Goal: Task Accomplishment & Management: Use online tool/utility

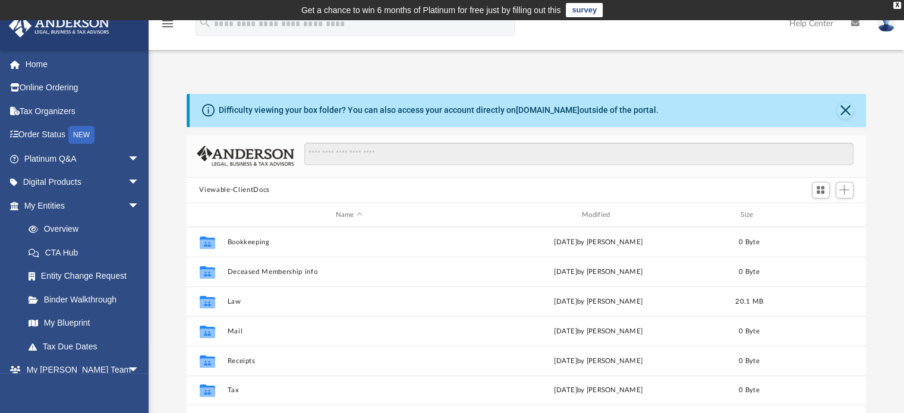
scroll to position [261, 670]
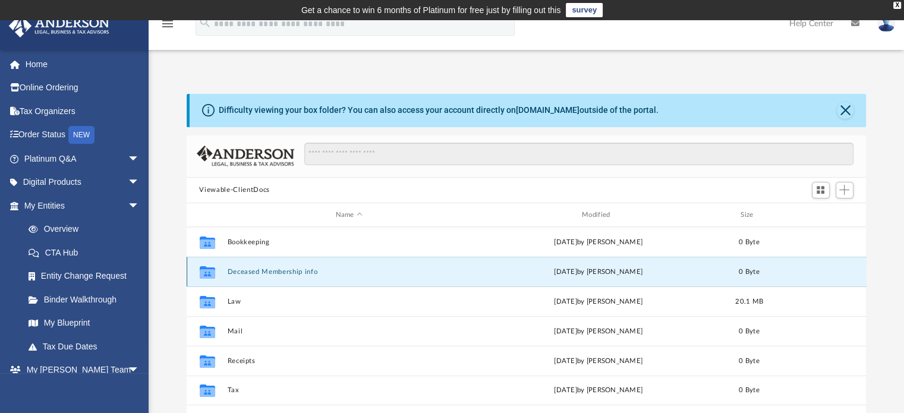
click at [353, 272] on button "Deceased Membership info" at bounding box center [349, 272] width 244 height 8
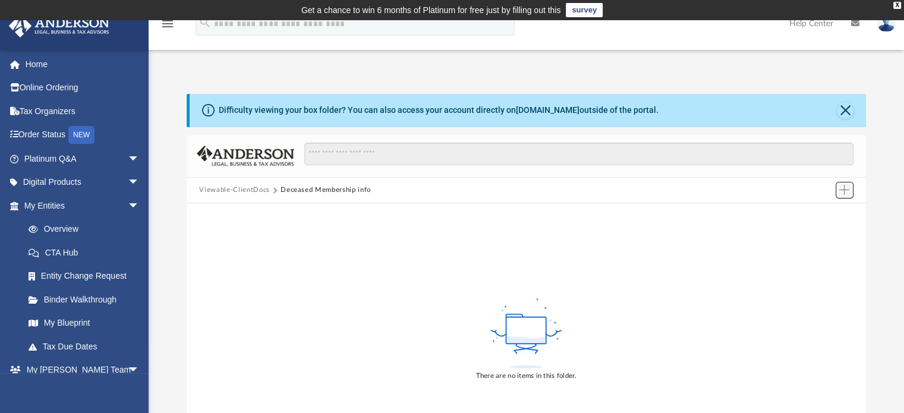
click at [844, 188] on span "Add" at bounding box center [844, 190] width 10 height 10
click at [814, 216] on li "Upload" at bounding box center [827, 213] width 38 height 12
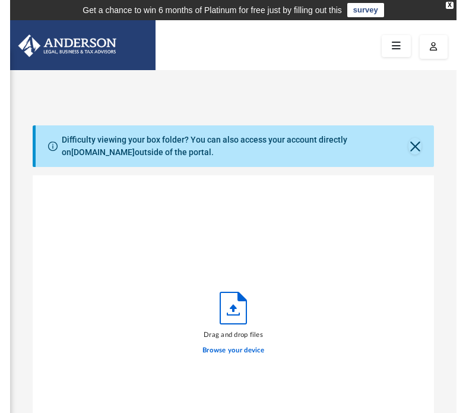
scroll to position [292, 393]
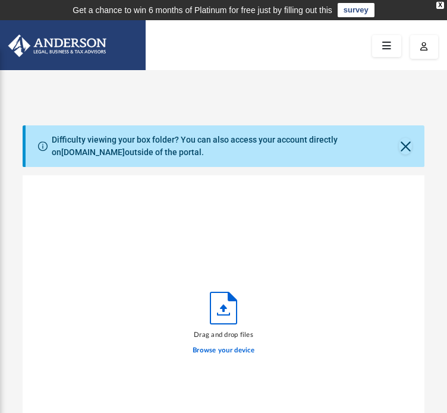
click at [1, 214] on div "Difficulty viewing your box folder? You can also access your account directly o…" at bounding box center [223, 319] width 447 height 388
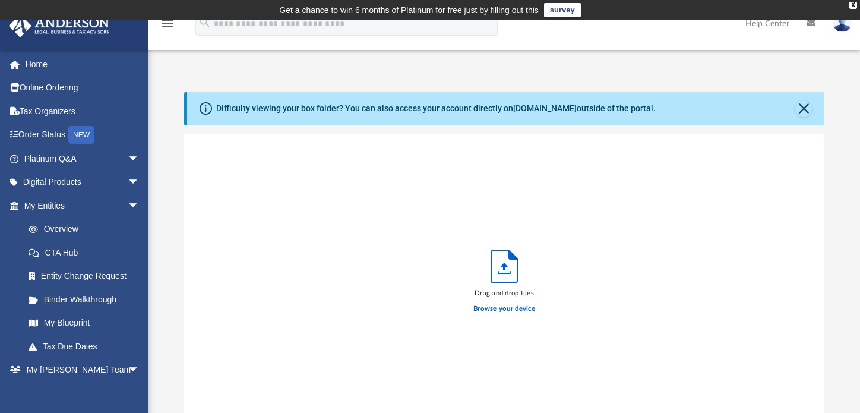
scroll to position [0, 0]
click at [710, 211] on div "Drag and drop files Browse your device" at bounding box center [505, 285] width 642 height 302
click at [203, 152] on icon "grid" at bounding box center [203, 148] width 12 height 15
click at [226, 143] on div "img326.pdf" at bounding box center [353, 148] width 275 height 26
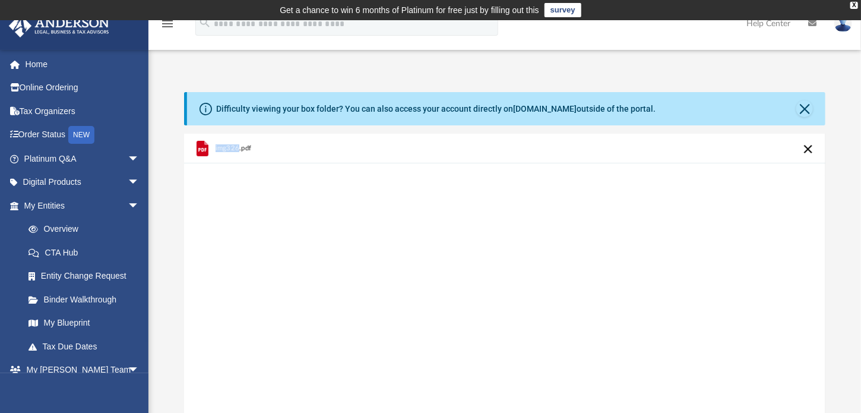
click at [226, 143] on div "img326.pdf" at bounding box center [353, 148] width 275 height 26
click at [239, 149] on span "img326.pdf" at bounding box center [234, 148] width 36 height 8
click at [242, 145] on span "img326.pdf" at bounding box center [234, 148] width 36 height 8
click at [198, 144] on icon "grid" at bounding box center [203, 148] width 12 height 15
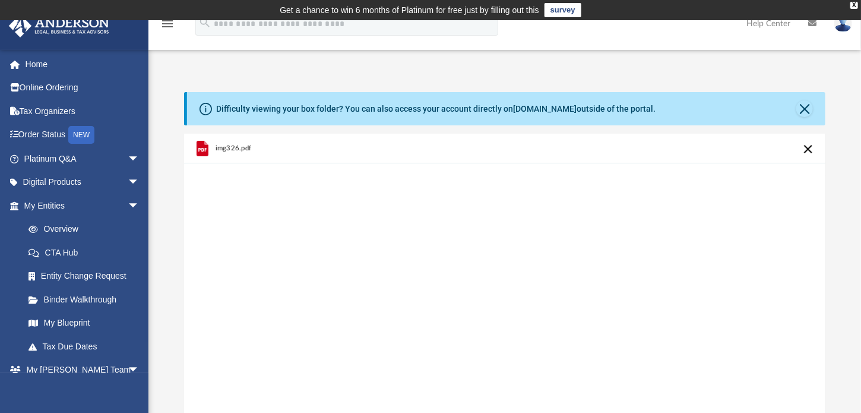
click at [361, 328] on div "img326.pdf" at bounding box center [505, 285] width 642 height 302
click at [202, 146] on icon "grid" at bounding box center [203, 148] width 12 height 15
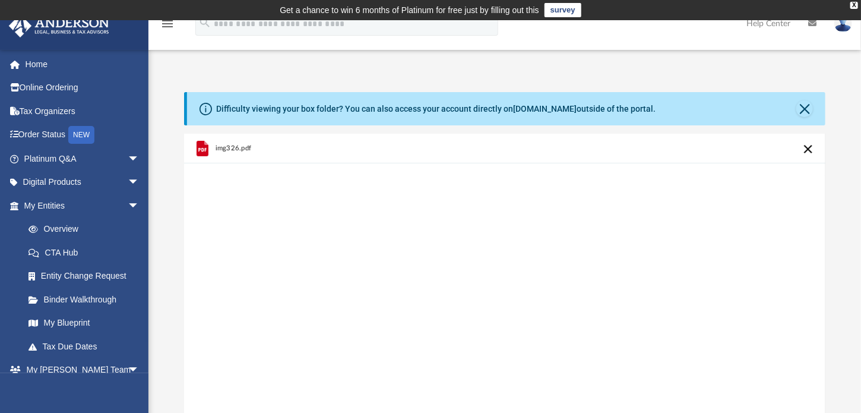
click at [202, 146] on icon "grid" at bounding box center [203, 148] width 12 height 15
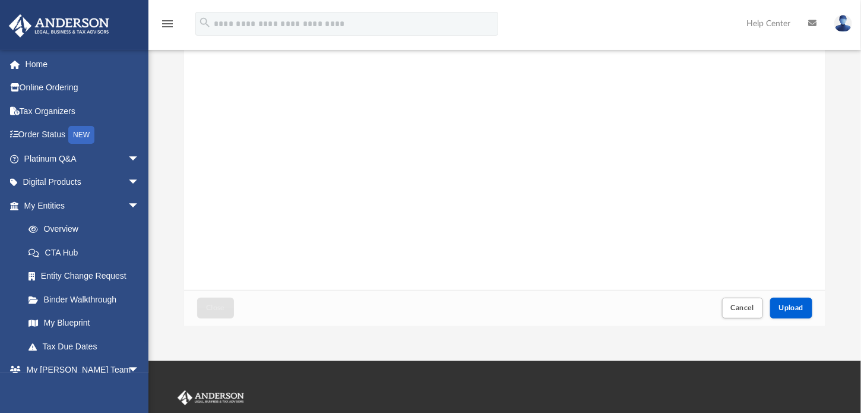
scroll to position [147, 0]
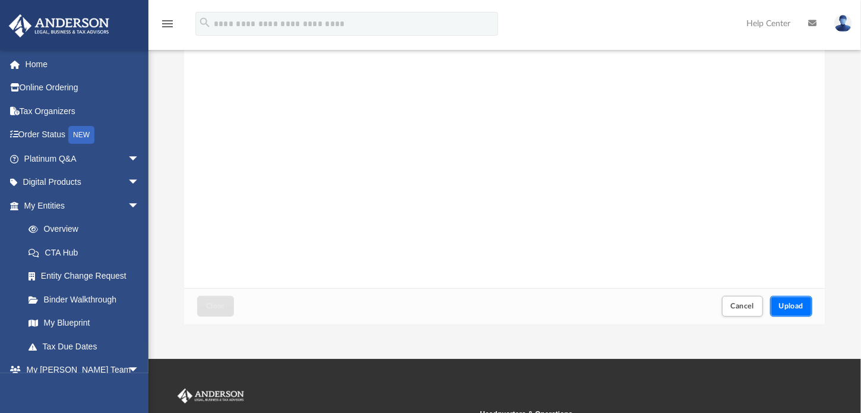
click at [791, 302] on span "Upload" at bounding box center [791, 305] width 25 height 7
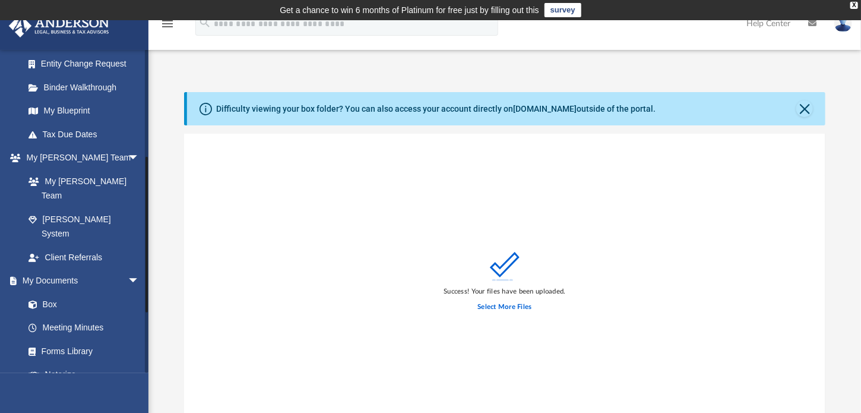
scroll to position [217, 0]
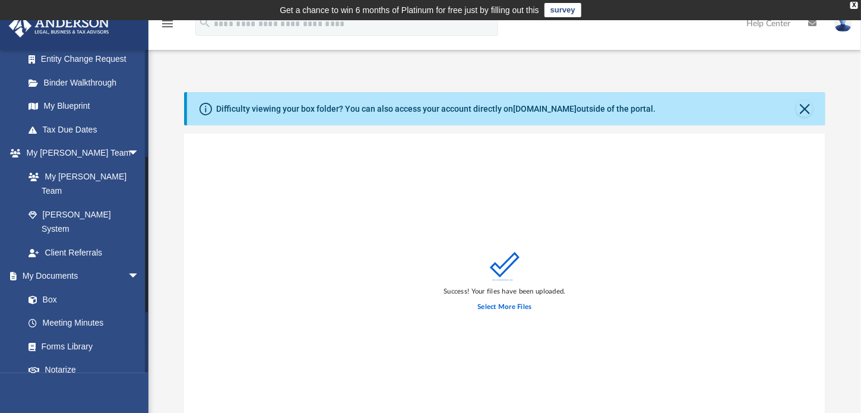
drag, startPoint x: 146, startPoint y: 220, endPoint x: 144, endPoint y: 235, distance: 15.0
click at [144, 235] on div "ecarpenter@kcvl.com Sign Out ecarpenter@kcvl.com Home Online Ordering Tax Organ…" at bounding box center [74, 211] width 149 height 324
click at [52, 288] on link "Box" at bounding box center [87, 300] width 141 height 24
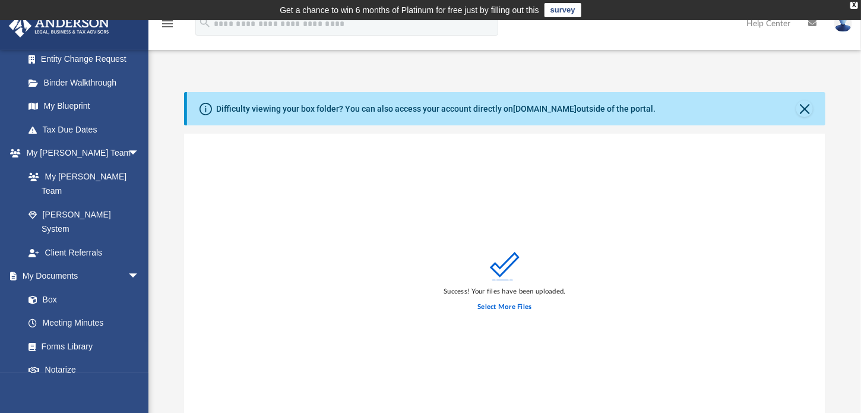
click at [165, 26] on icon "menu" at bounding box center [167, 24] width 14 height 14
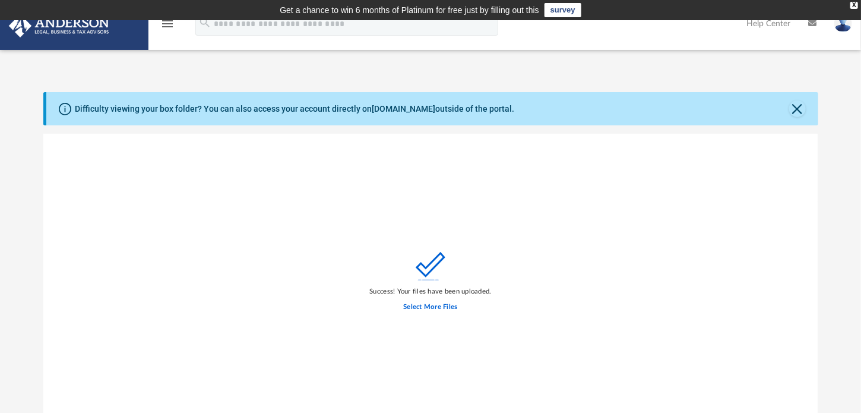
scroll to position [292, 766]
click at [169, 28] on icon "menu" at bounding box center [167, 24] width 14 height 14
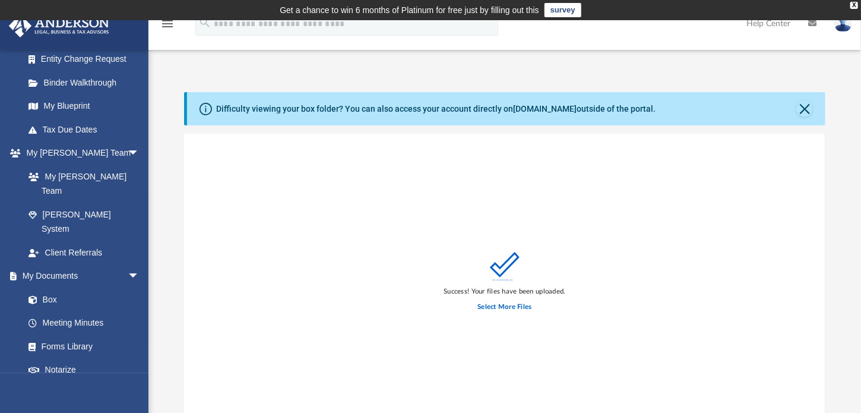
scroll to position [10, 10]
drag, startPoint x: 564, startPoint y: 94, endPoint x: 584, endPoint y: 93, distance: 19.7
click at [564, 94] on div "Difficulty viewing your box folder? You can also access your account directly o…" at bounding box center [506, 108] width 639 height 33
click at [78, 311] on link "Meeting Minutes" at bounding box center [87, 323] width 141 height 24
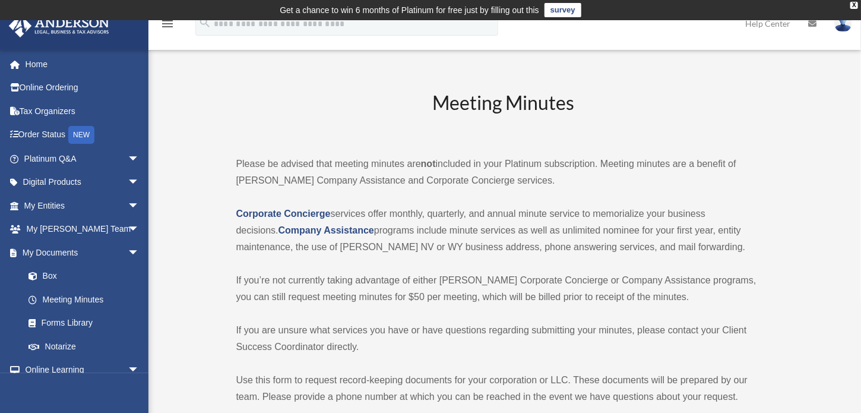
click at [296, 97] on h2 "Meeting Minutes" at bounding box center [503, 114] width 535 height 49
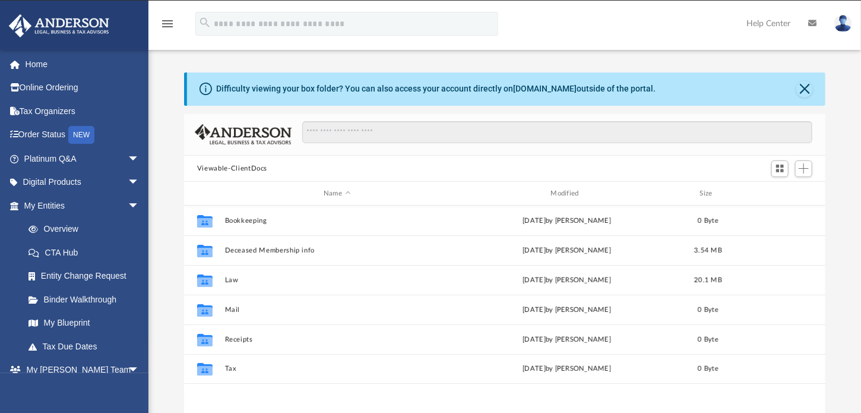
scroll to position [261, 633]
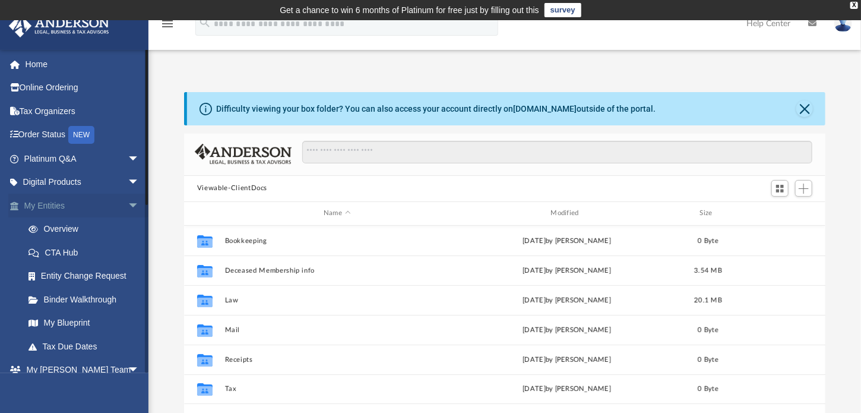
click at [128, 202] on span "arrow_drop_down" at bounding box center [140, 206] width 24 height 24
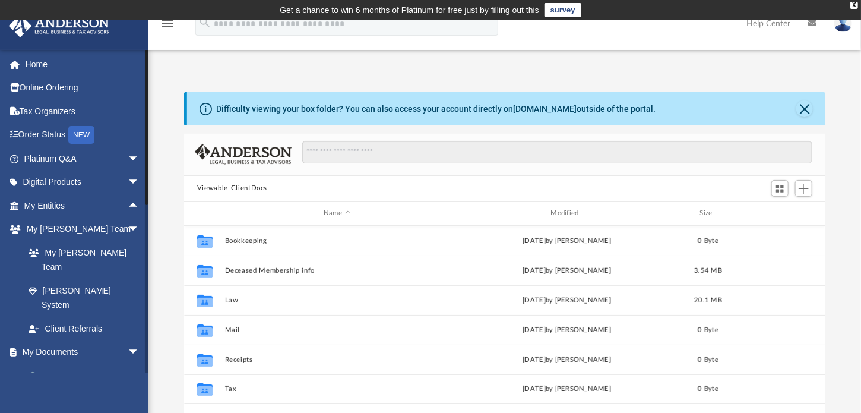
click at [52, 364] on link "Box" at bounding box center [87, 376] width 141 height 24
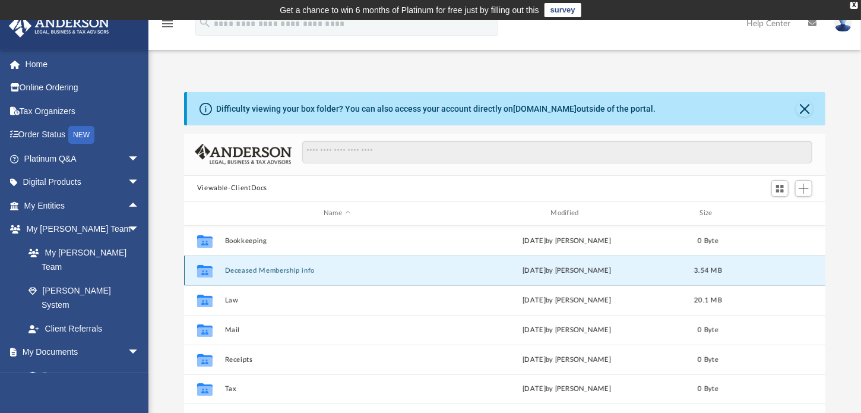
click at [293, 268] on button "Deceased Membership info" at bounding box center [337, 270] width 225 height 8
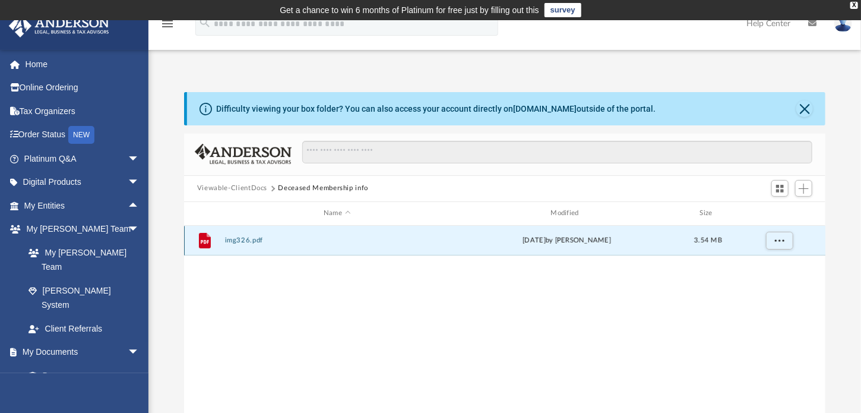
click at [242, 239] on button "img326.pdf" at bounding box center [337, 240] width 225 height 8
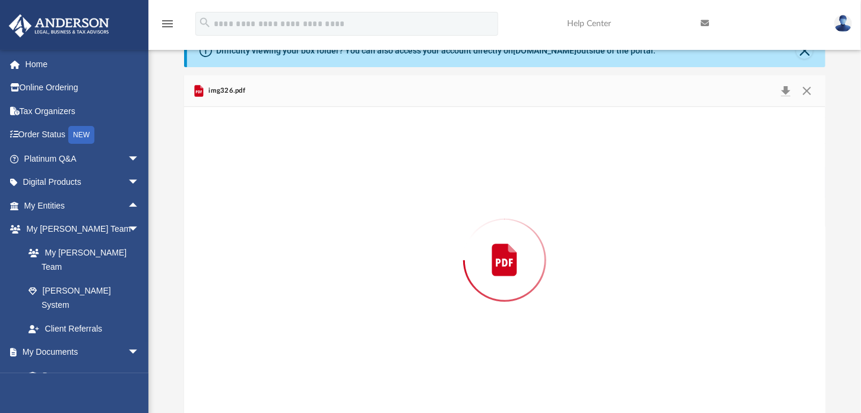
click at [242, 239] on div "Preview" at bounding box center [505, 260] width 642 height 307
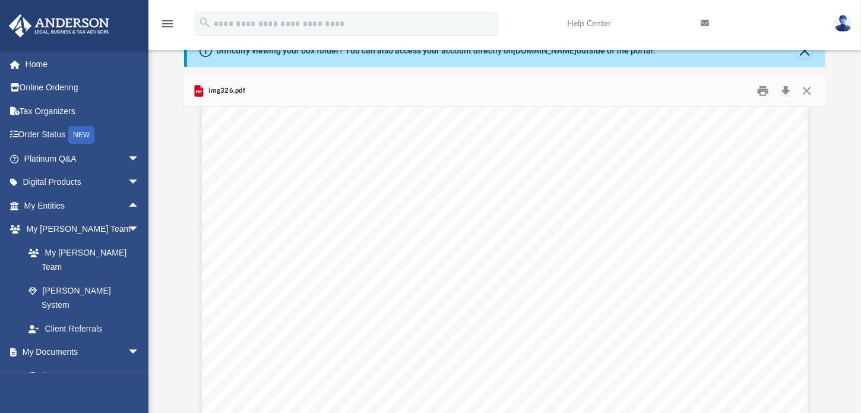
scroll to position [0, 0]
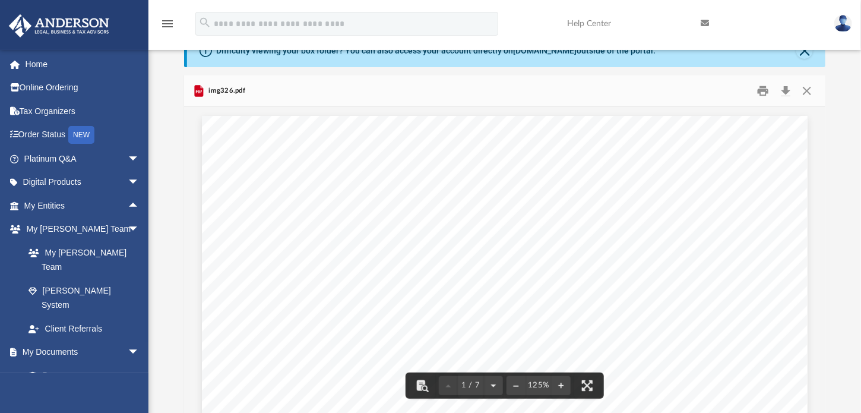
click at [656, 92] on div "img326.pdf" at bounding box center [505, 90] width 642 height 31
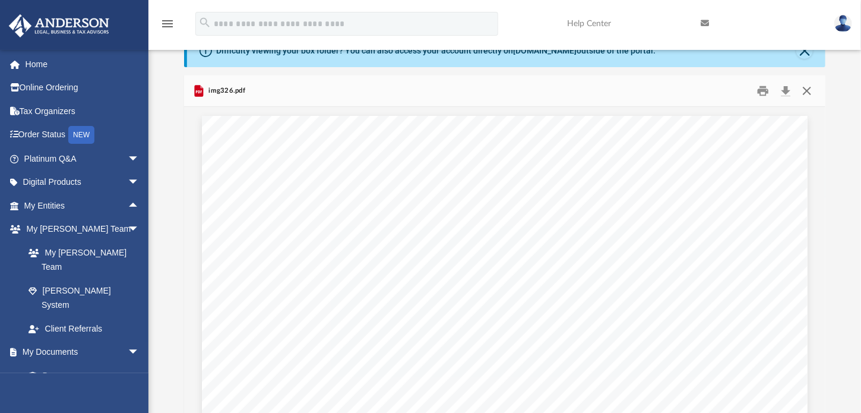
click at [805, 90] on button "Close" at bounding box center [807, 90] width 21 height 18
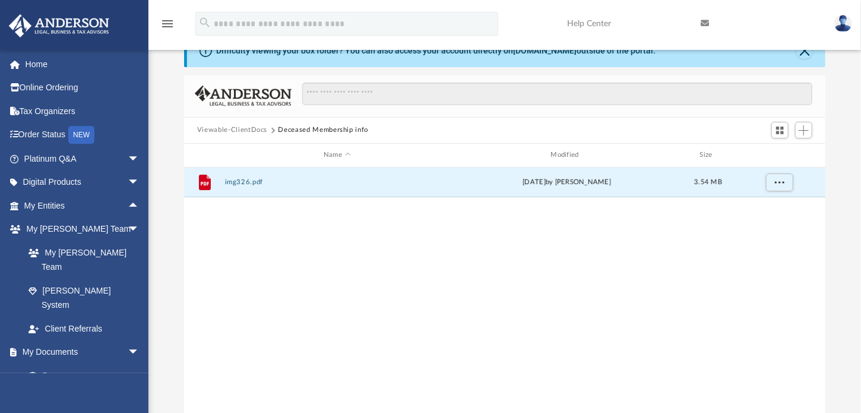
click at [380, 260] on div "File img326.pdf today by ERIC CARPENTER 3.54 MB" at bounding box center [505, 291] width 642 height 246
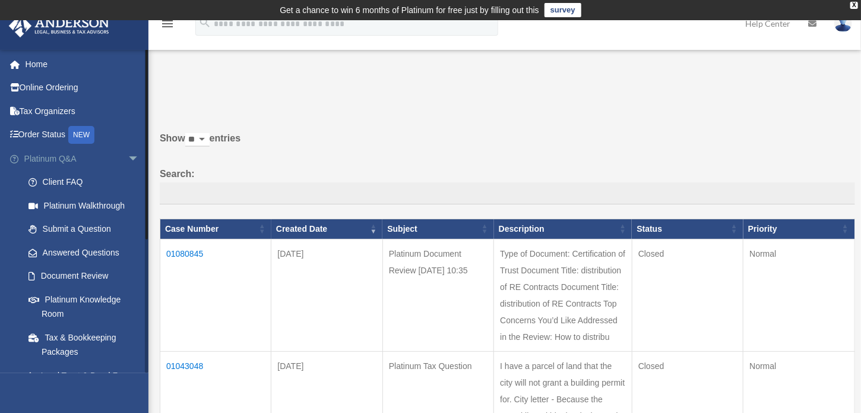
click at [128, 155] on span "arrow_drop_down" at bounding box center [140, 159] width 24 height 24
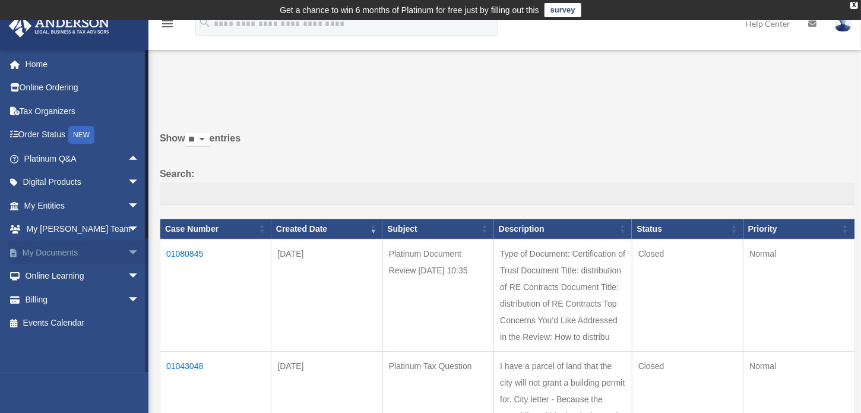
click at [128, 247] on span "arrow_drop_down" at bounding box center [140, 253] width 24 height 24
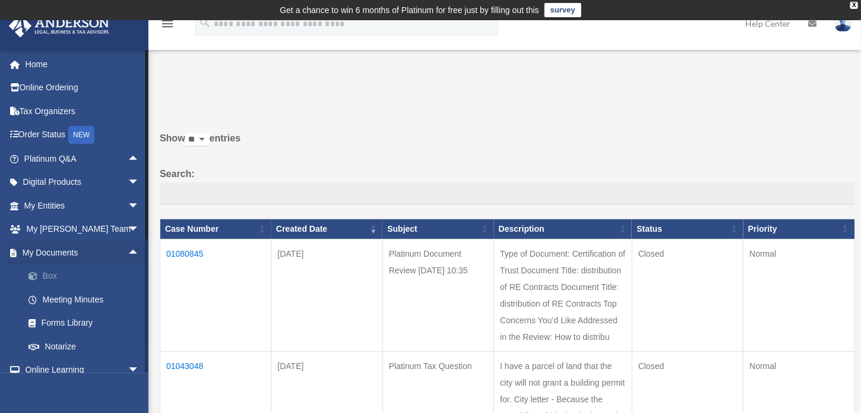
click at [72, 268] on link "Box" at bounding box center [87, 276] width 141 height 24
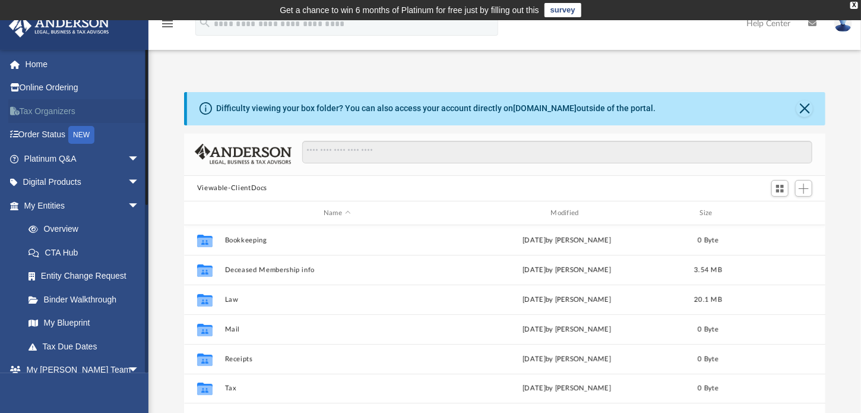
scroll to position [261, 633]
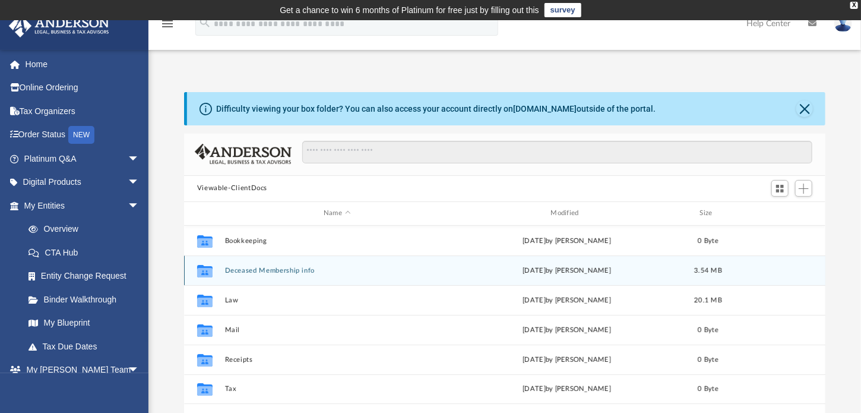
click at [296, 265] on div "Collaborated Folder Deceased Membership info [DATE] by [PERSON_NAME] 3.54 MB" at bounding box center [505, 270] width 642 height 30
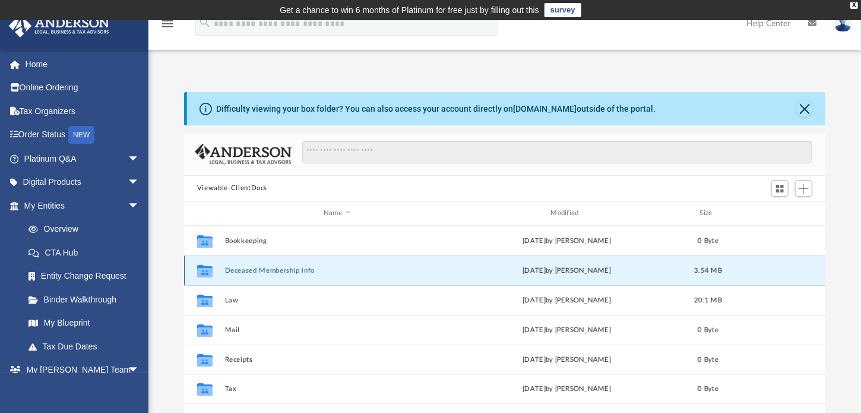
click at [461, 267] on div "[DATE] by [PERSON_NAME]" at bounding box center [567, 270] width 225 height 11
click at [299, 275] on div "Collaborated Folder Deceased Membership info today by ERIC CARPENTER 3.54 MB" at bounding box center [505, 270] width 642 height 30
click at [296, 268] on button "Deceased Membership info" at bounding box center [337, 270] width 225 height 8
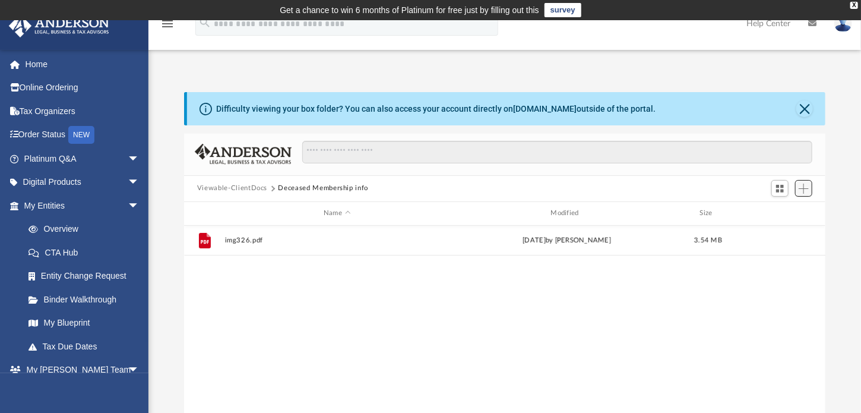
click at [803, 186] on span "Add" at bounding box center [804, 189] width 10 height 10
click at [772, 211] on li "Upload" at bounding box center [787, 212] width 38 height 12
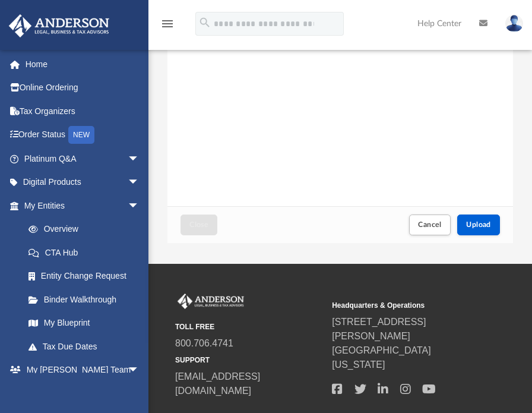
scroll to position [244, 0]
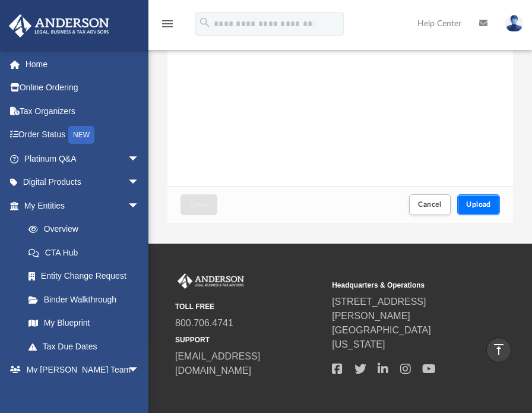
click at [479, 206] on span "Upload" at bounding box center [478, 204] width 25 height 7
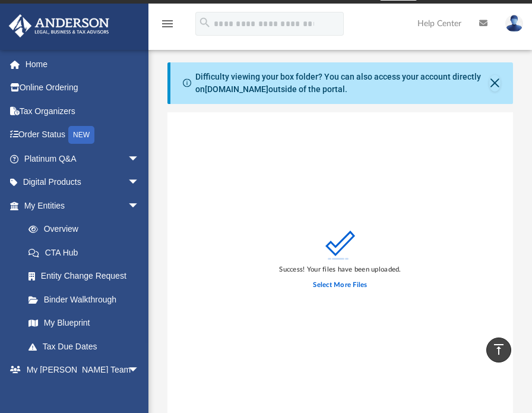
scroll to position [0, 0]
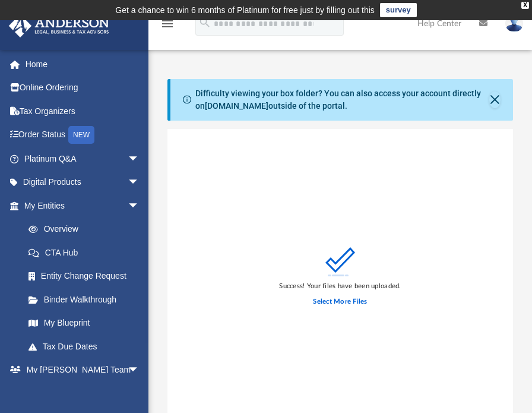
click at [166, 23] on icon "menu" at bounding box center [167, 24] width 14 height 14
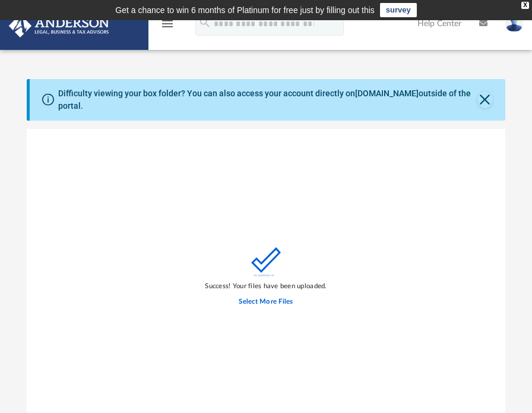
scroll to position [292, 470]
click at [485, 93] on button "Close" at bounding box center [486, 99] width 16 height 17
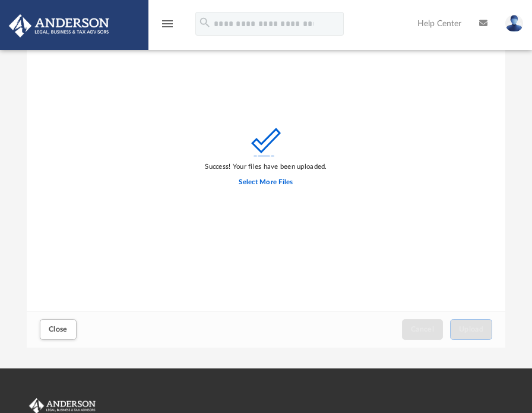
scroll to position [71, 0]
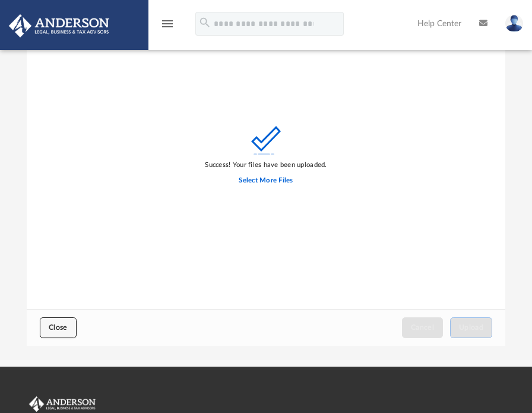
click at [57, 320] on button "Close" at bounding box center [58, 327] width 37 height 21
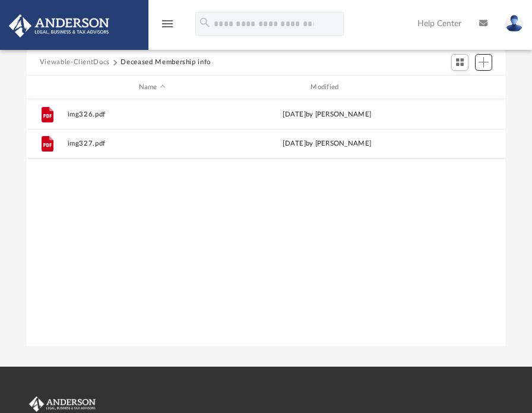
scroll to position [0, 0]
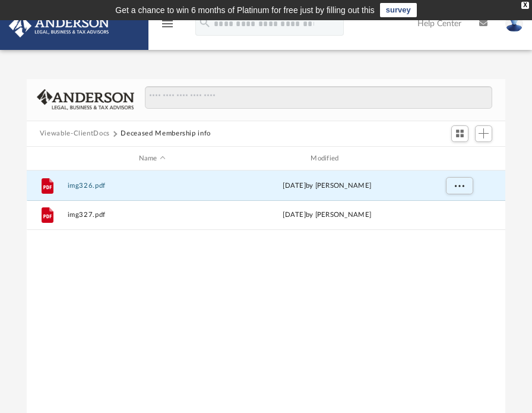
drag, startPoint x: 78, startPoint y: 181, endPoint x: -154, endPoint y: 340, distance: 281.3
click at [0, 340] on html "X Get a chance to win 6 months of Platinum for free just by filling out this su…" at bounding box center [266, 332] width 532 height 665
drag, startPoint x: 81, startPoint y: 182, endPoint x: -143, endPoint y: 342, distance: 274.8
click at [0, 342] on html "X Get a chance to win 6 months of Platinum for free just by filling out this su…" at bounding box center [266, 332] width 532 height 665
click at [268, 353] on div "File img326.pdf today by ERIC CARPENTER File img327.pdf today by ERIC CARPENTER" at bounding box center [266, 293] width 479 height 246
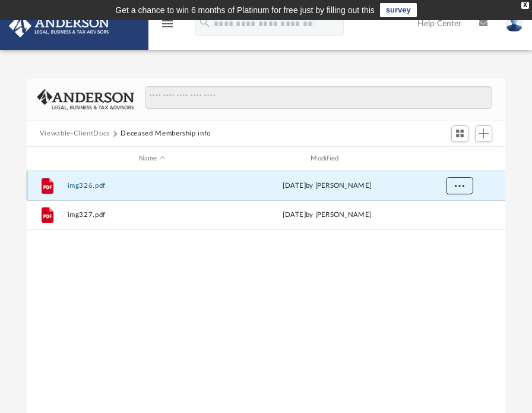
click at [461, 185] on span "More options" at bounding box center [459, 185] width 10 height 7
click at [230, 332] on div "File img326.pdf today by ERIC CARPENTER File img327.pdf today by ERIC CARPENTER" at bounding box center [266, 293] width 479 height 246
click at [181, 270] on div "File img326.pdf today by ERIC CARPENTER File img327.pdf today by ERIC CARPENTER" at bounding box center [266, 293] width 479 height 246
